Goal: Task Accomplishment & Management: Use online tool/utility

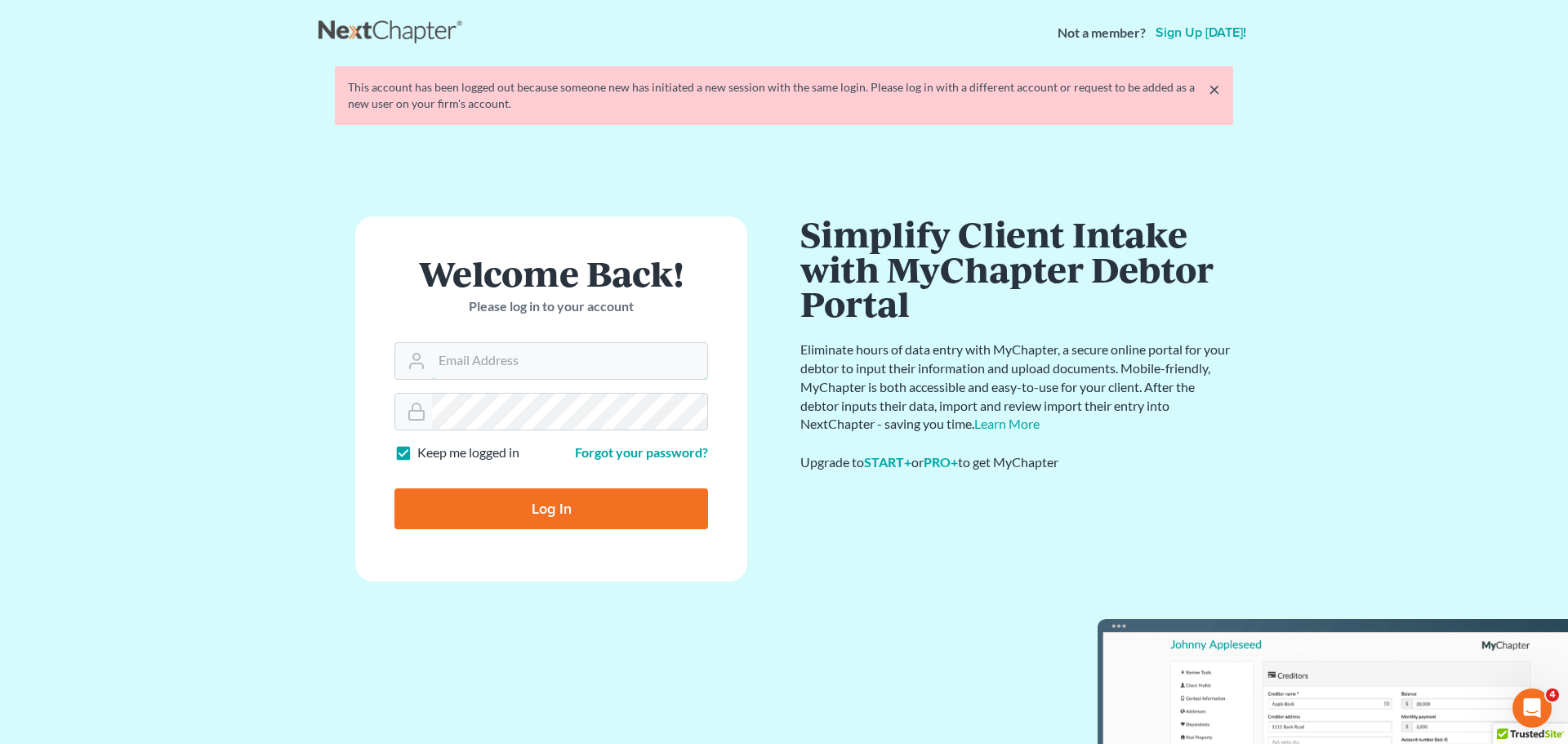
type input "[EMAIL_ADDRESS][DOMAIN_NAME]"
click at [502, 499] on input "Log In" at bounding box center [551, 509] width 313 height 41
type input "Thinking..."
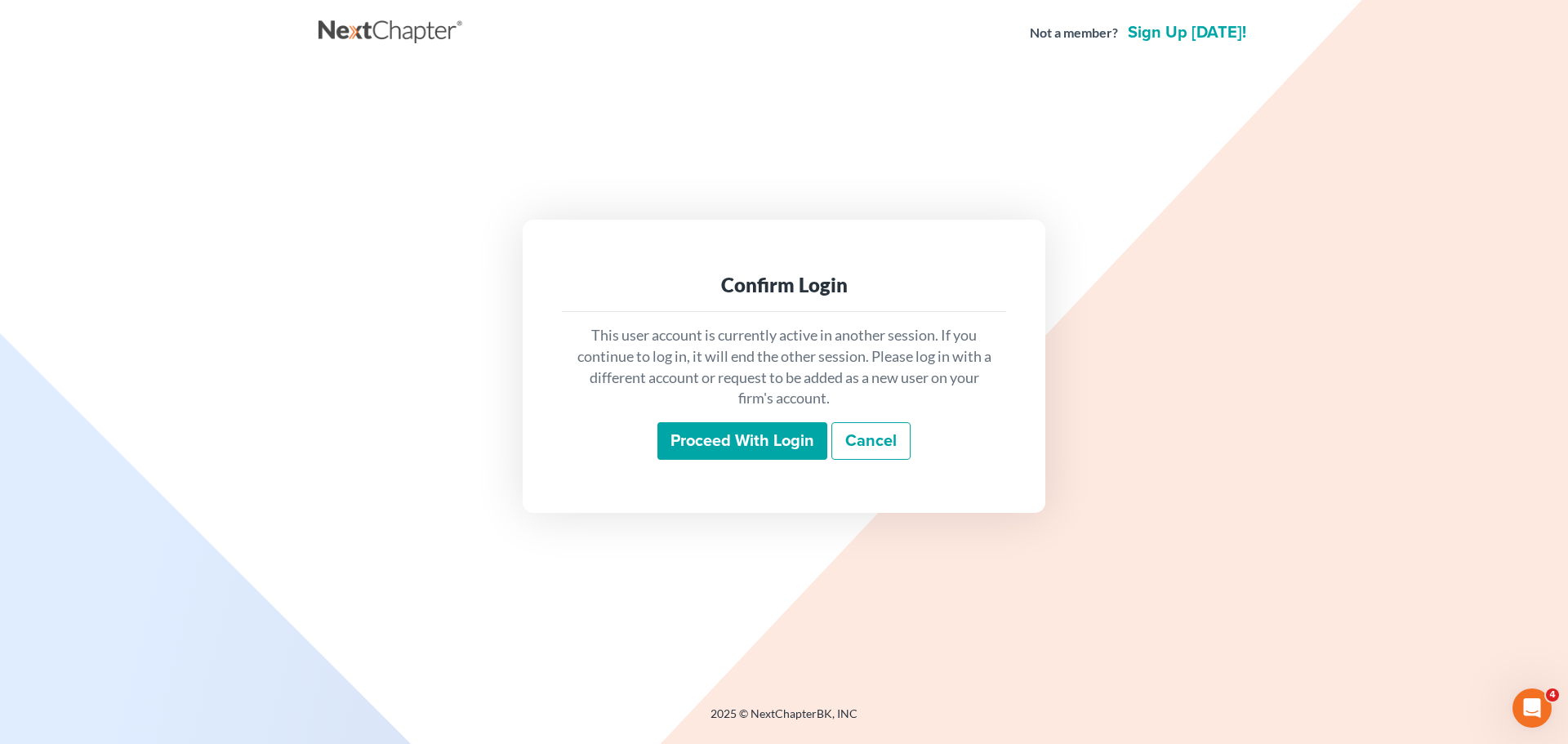
click at [747, 440] on input "Proceed with login" at bounding box center [742, 441] width 170 height 38
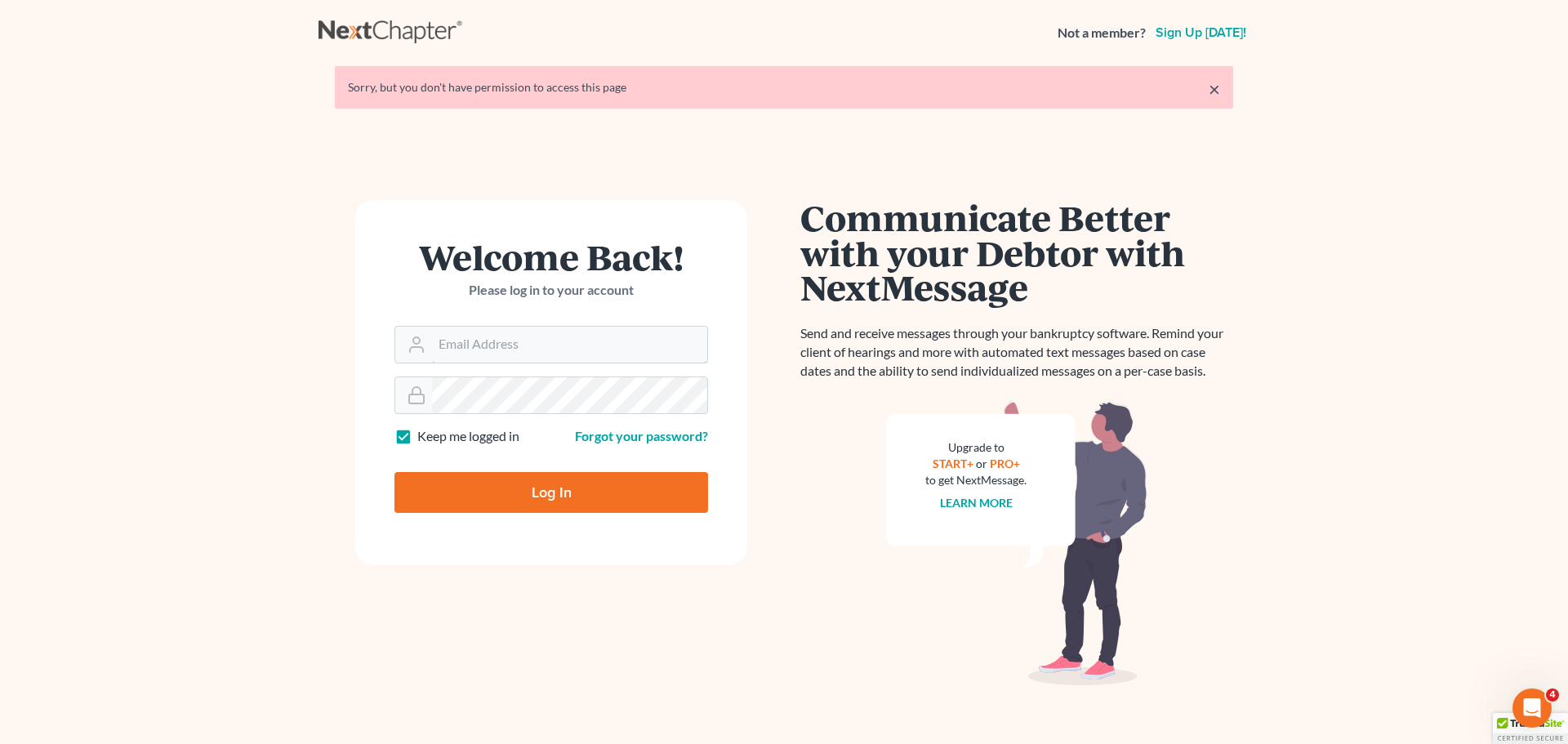
type input "[EMAIL_ADDRESS][DOMAIN_NAME]"
click at [435, 492] on input "Log In" at bounding box center [551, 493] width 313 height 41
type input "Thinking..."
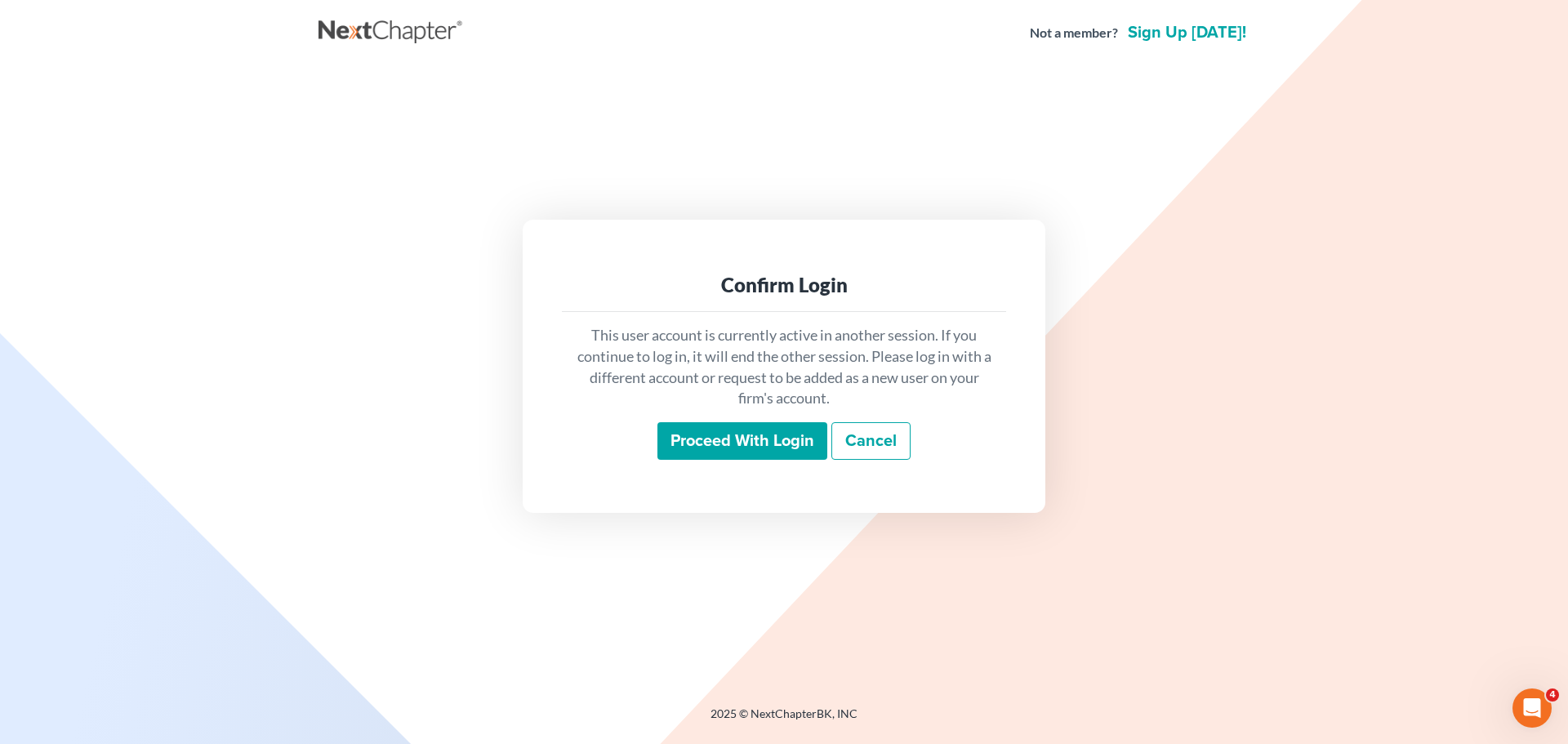
click at [659, 431] on input "Proceed with login" at bounding box center [742, 441] width 170 height 38
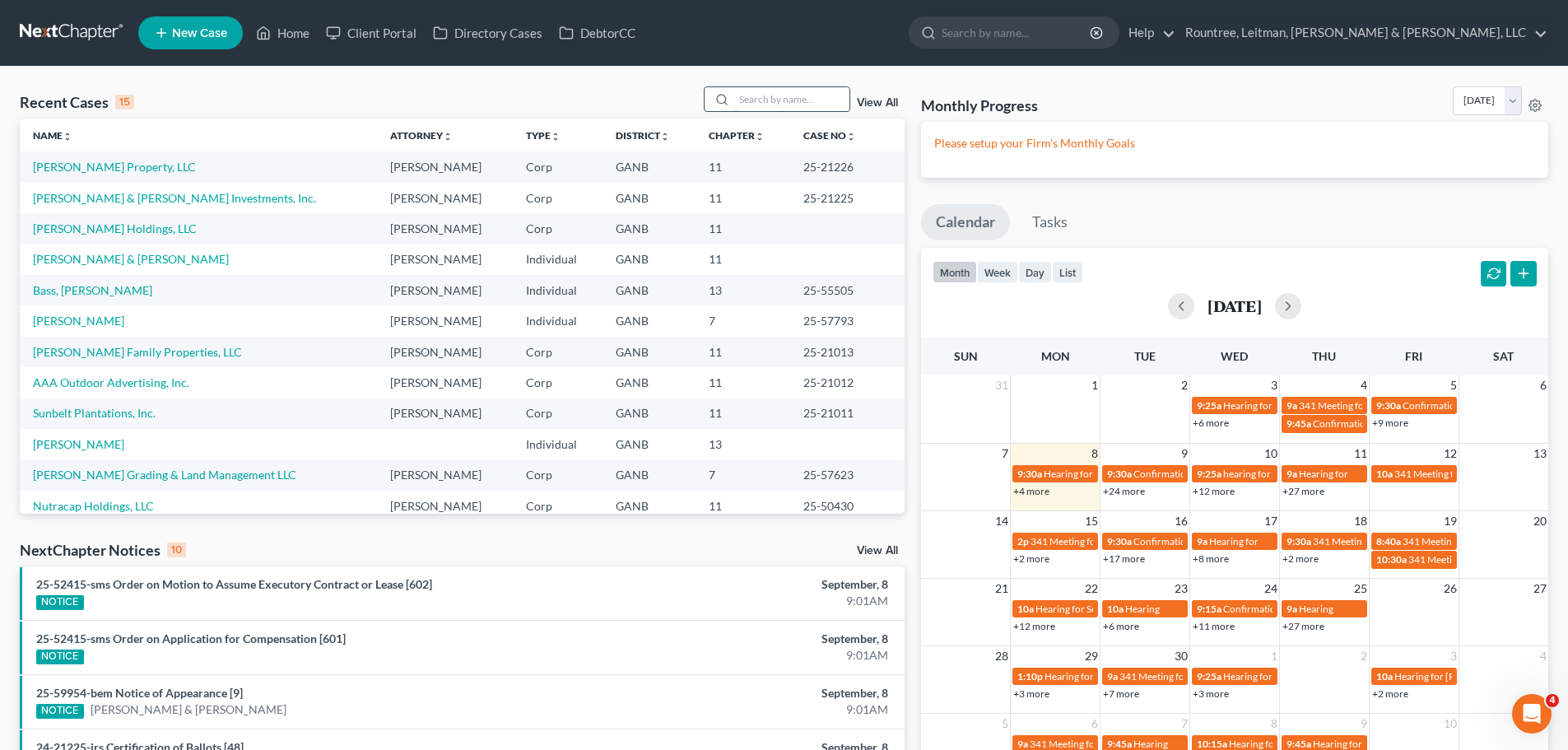
click at [826, 106] on input "search" at bounding box center [792, 99] width 115 height 24
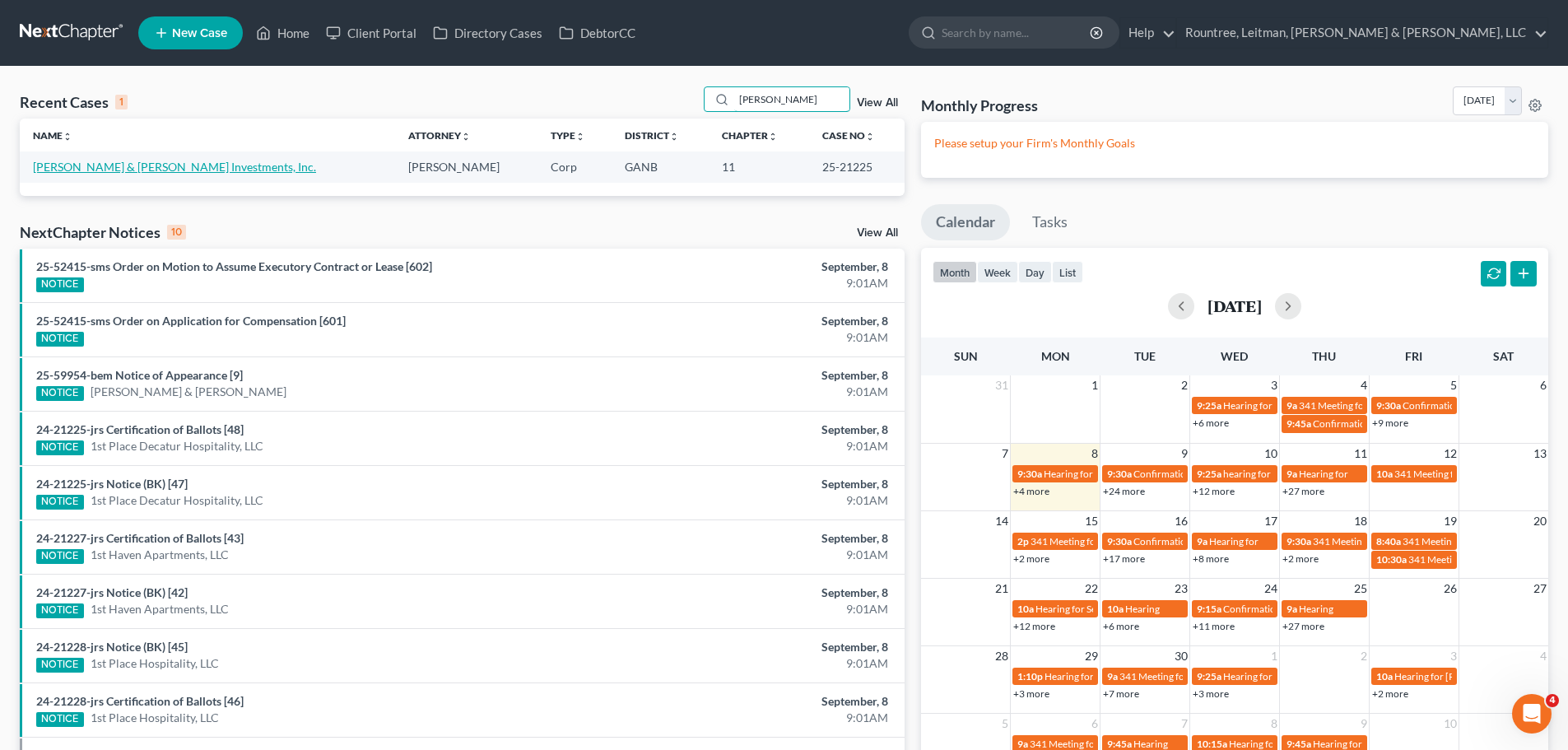
type input "hart"
click at [134, 163] on link "Hart & Hart Investments, Inc." at bounding box center [174, 167] width 283 height 14
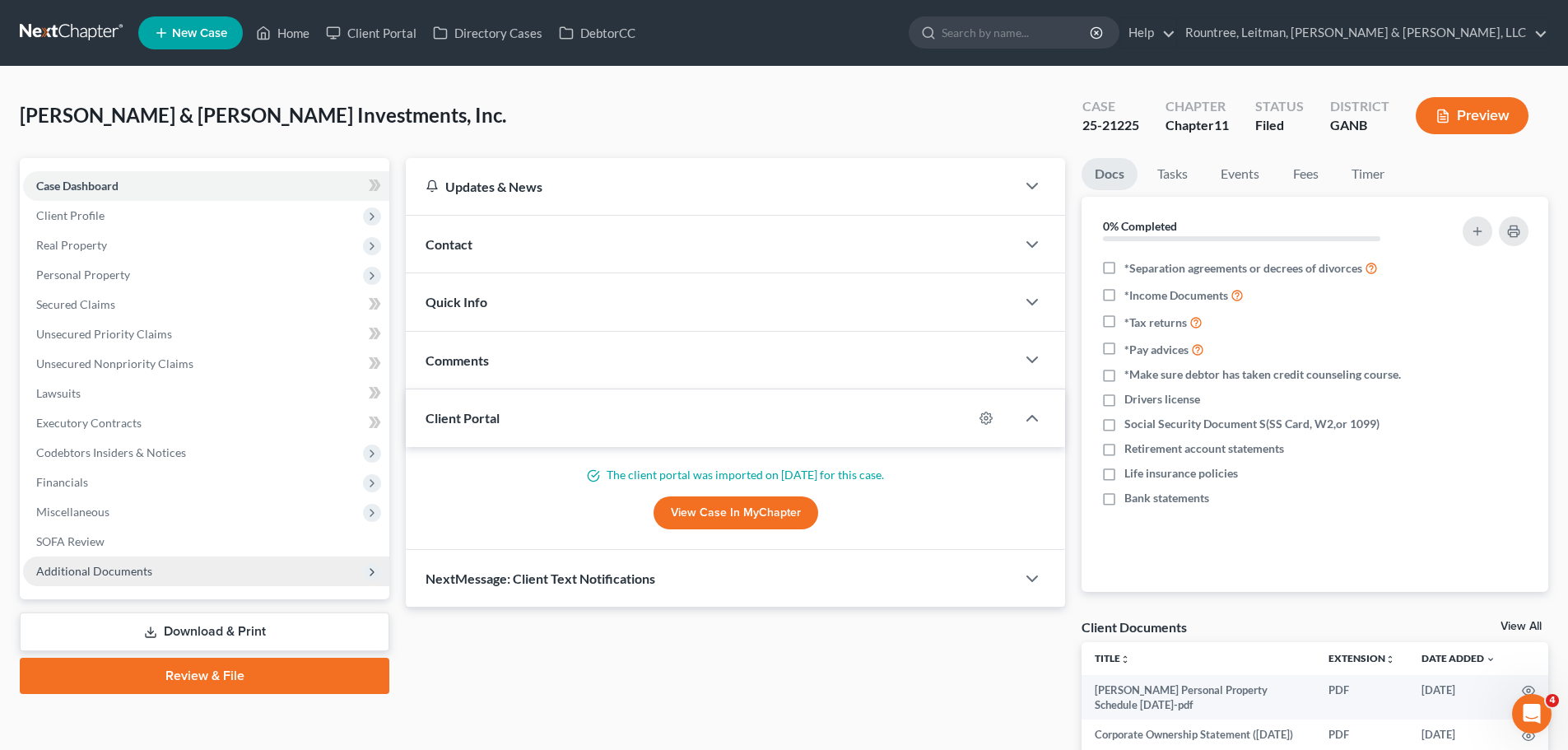
click at [128, 573] on span "Additional Documents" at bounding box center [94, 571] width 116 height 14
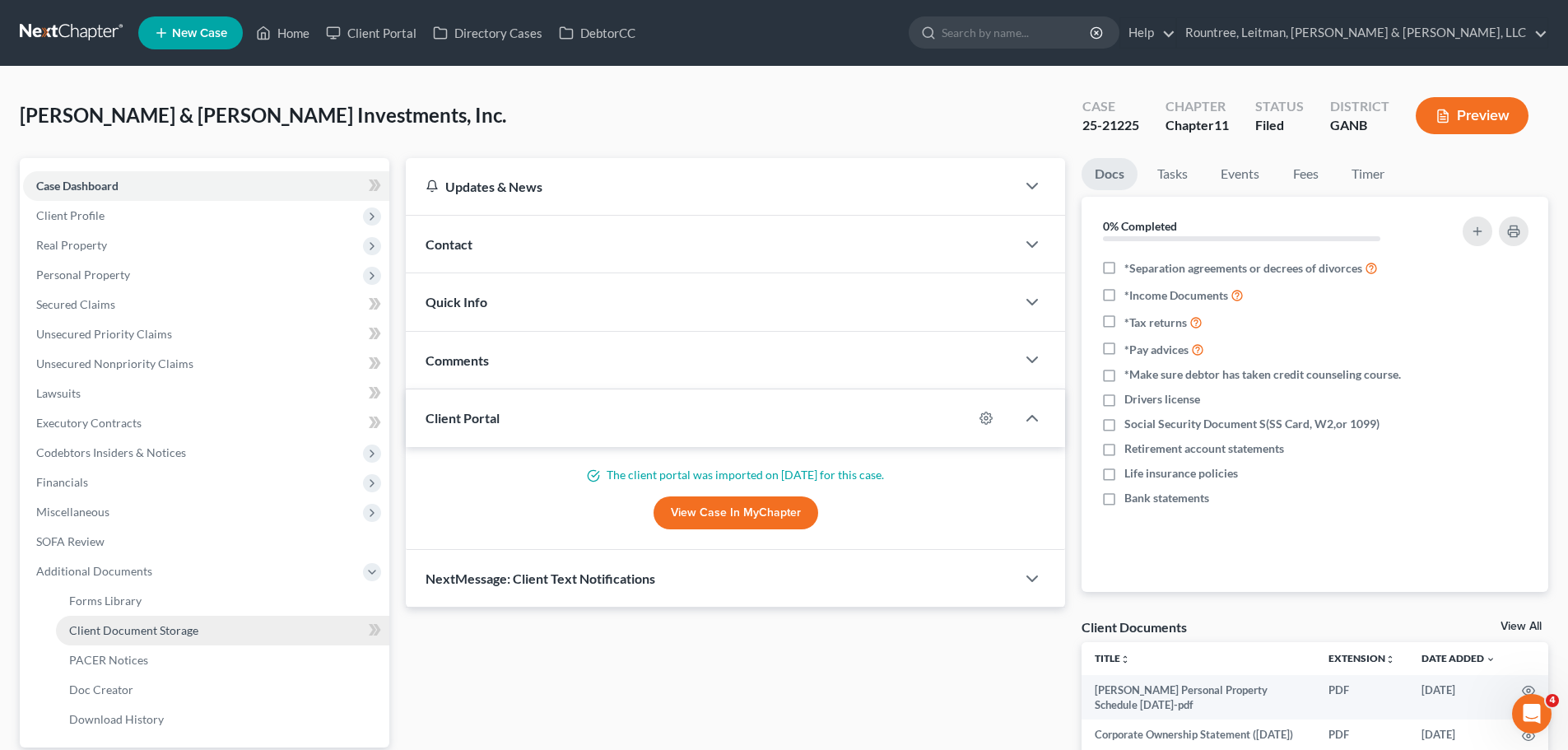
click at [128, 623] on span "Client Document Storage" at bounding box center [134, 630] width 129 height 14
